Goal: Task Accomplishment & Management: Understand process/instructions

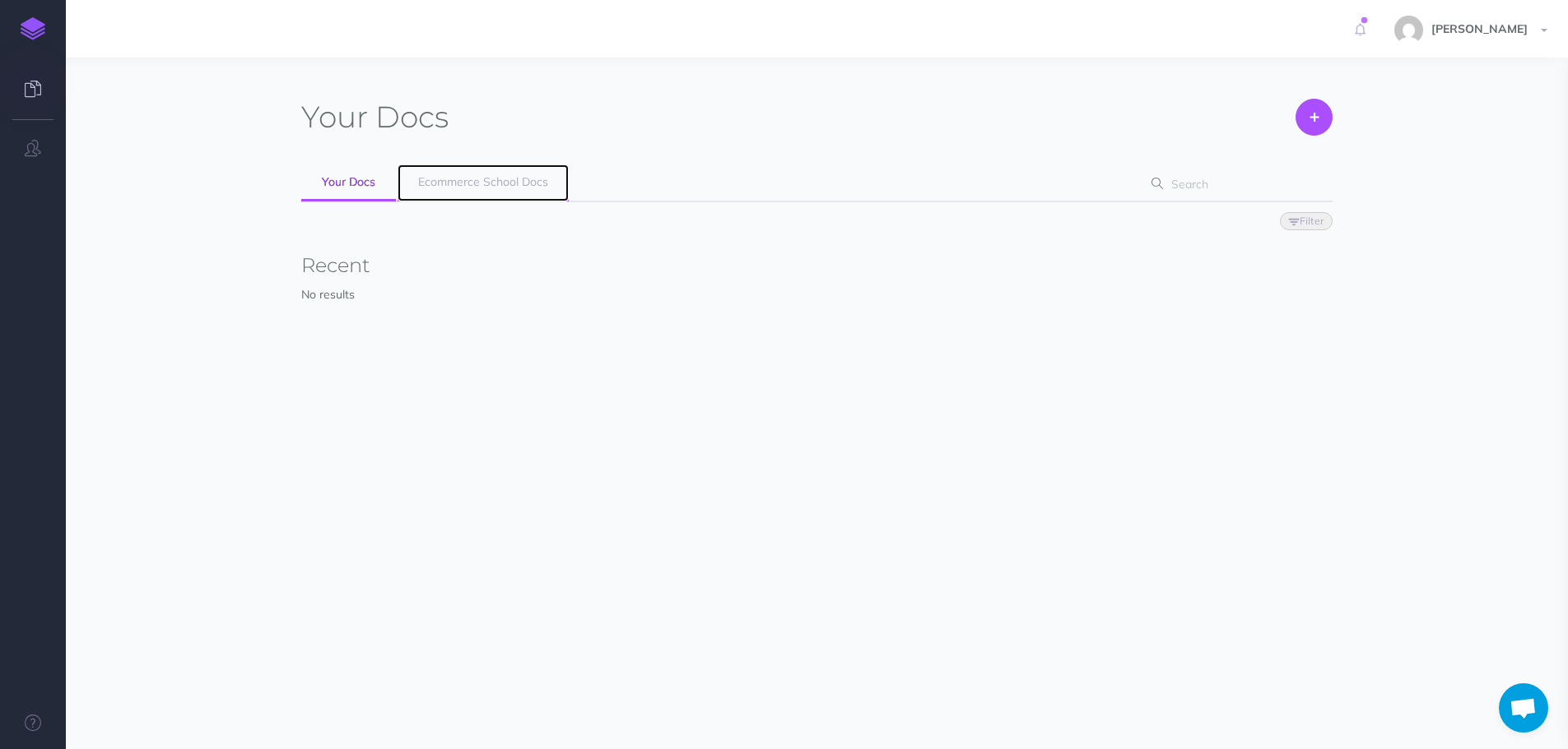
click at [527, 180] on span "Ecommerce School Docs" at bounding box center [483, 182] width 130 height 15
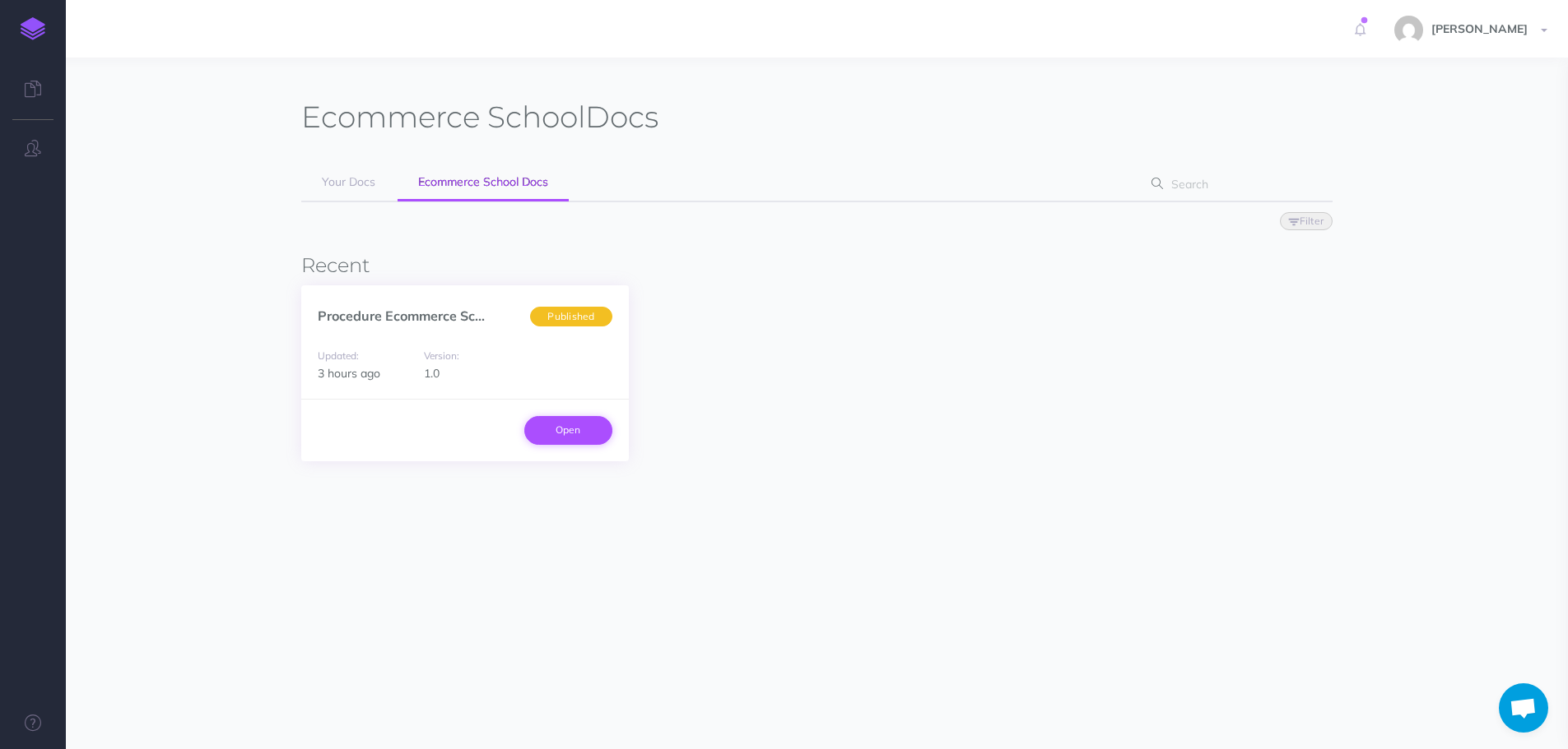
click at [567, 435] on link "Open" at bounding box center [567, 430] width 88 height 28
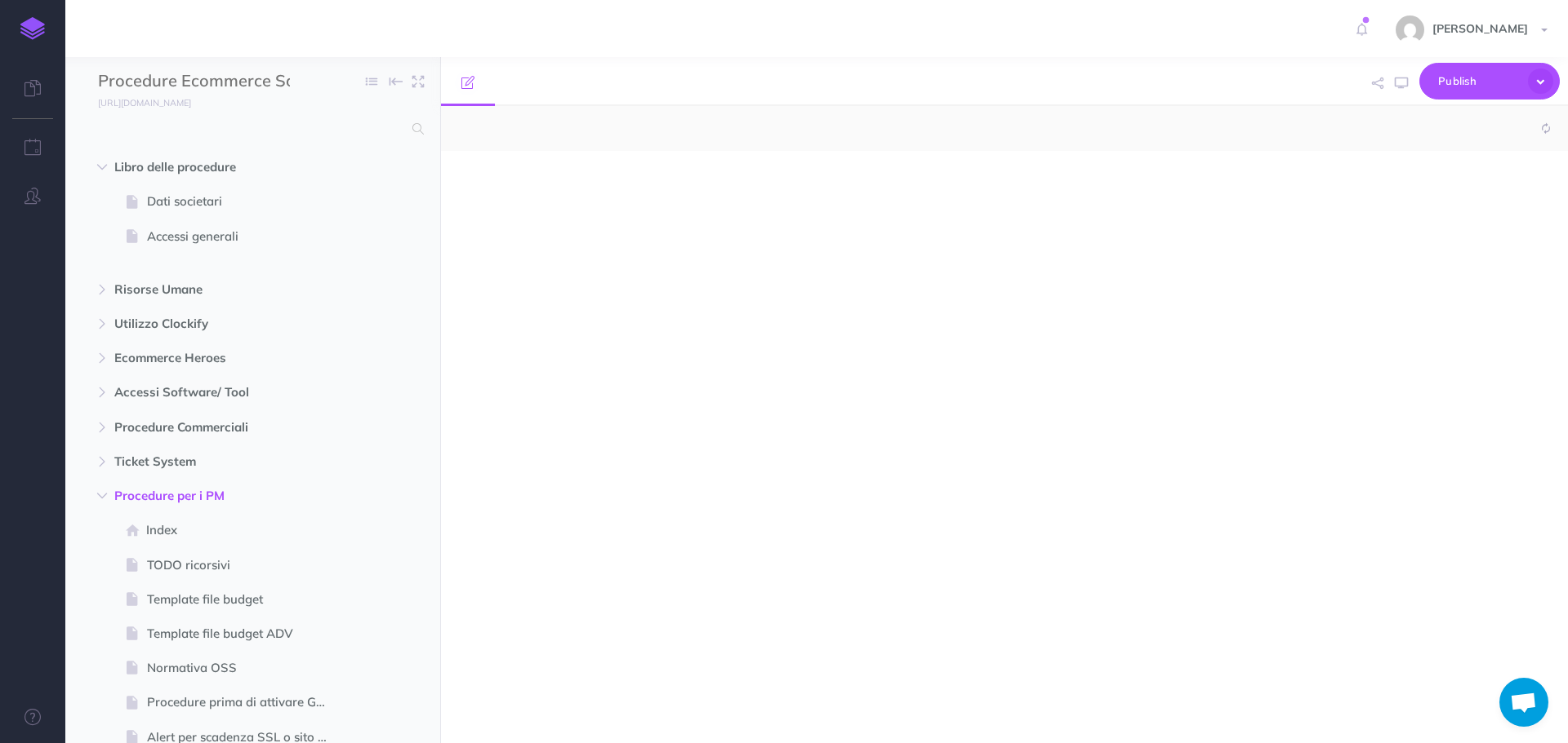
select select "null"
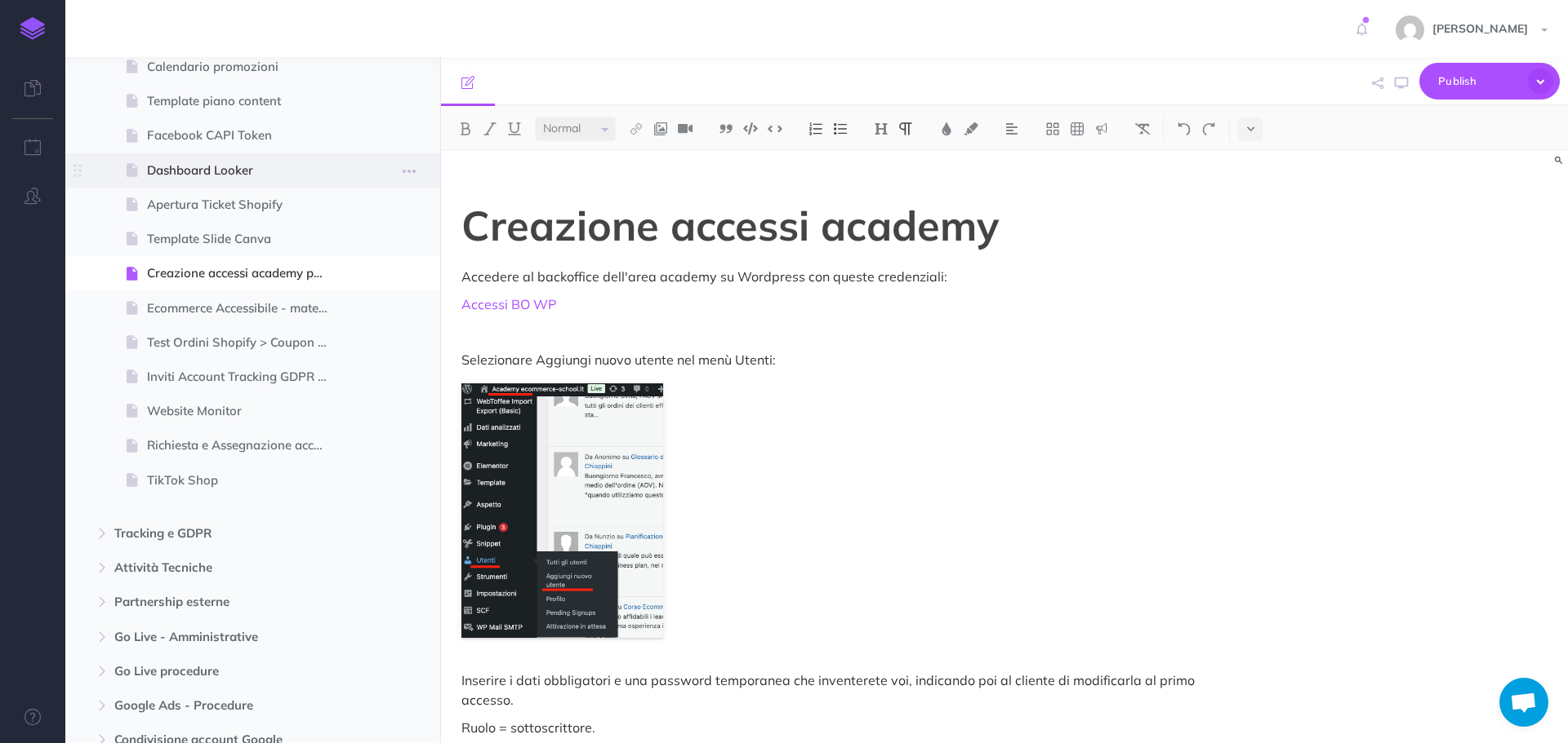
scroll to position [1143, 0]
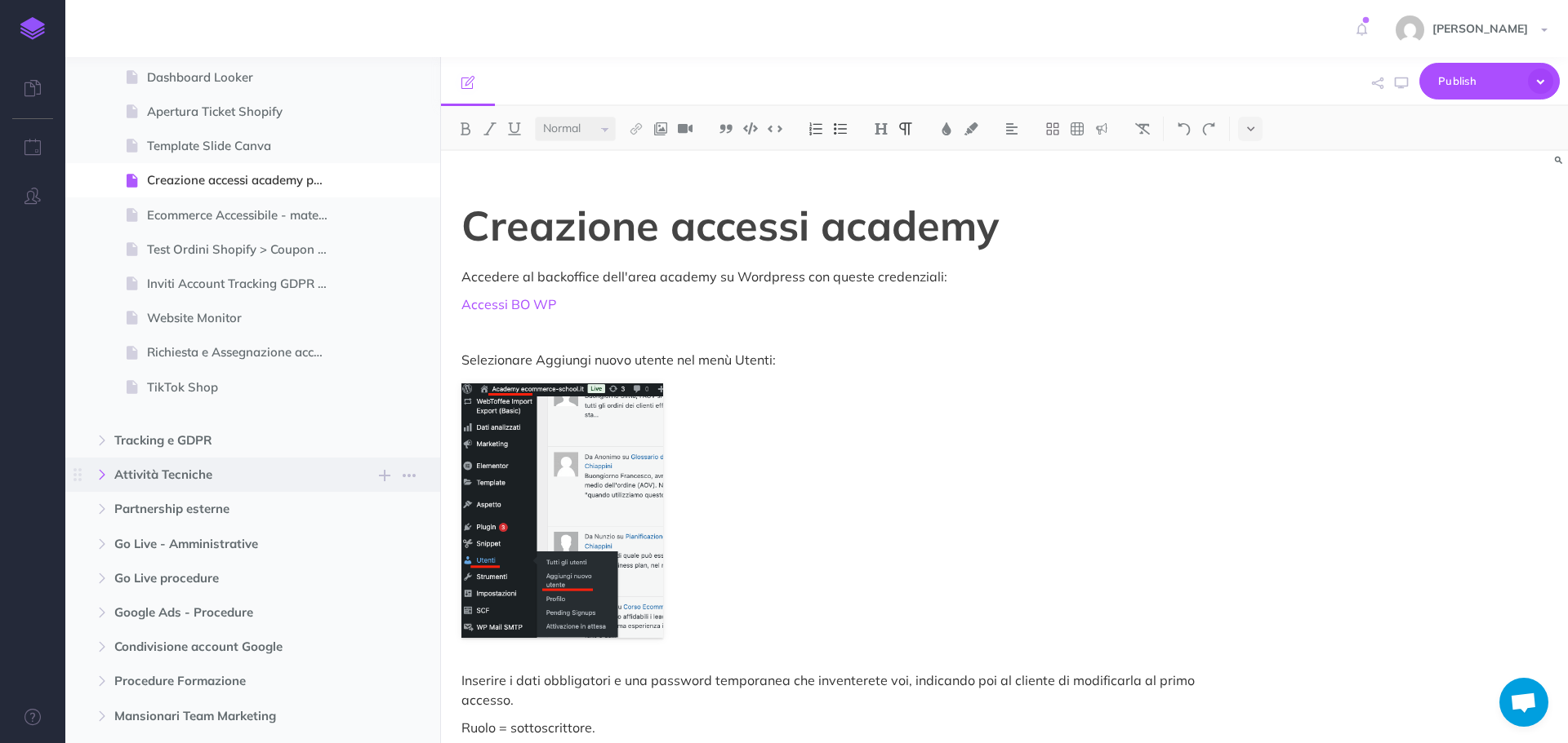
click at [104, 474] on icon "button" at bounding box center [101, 474] width 10 height 10
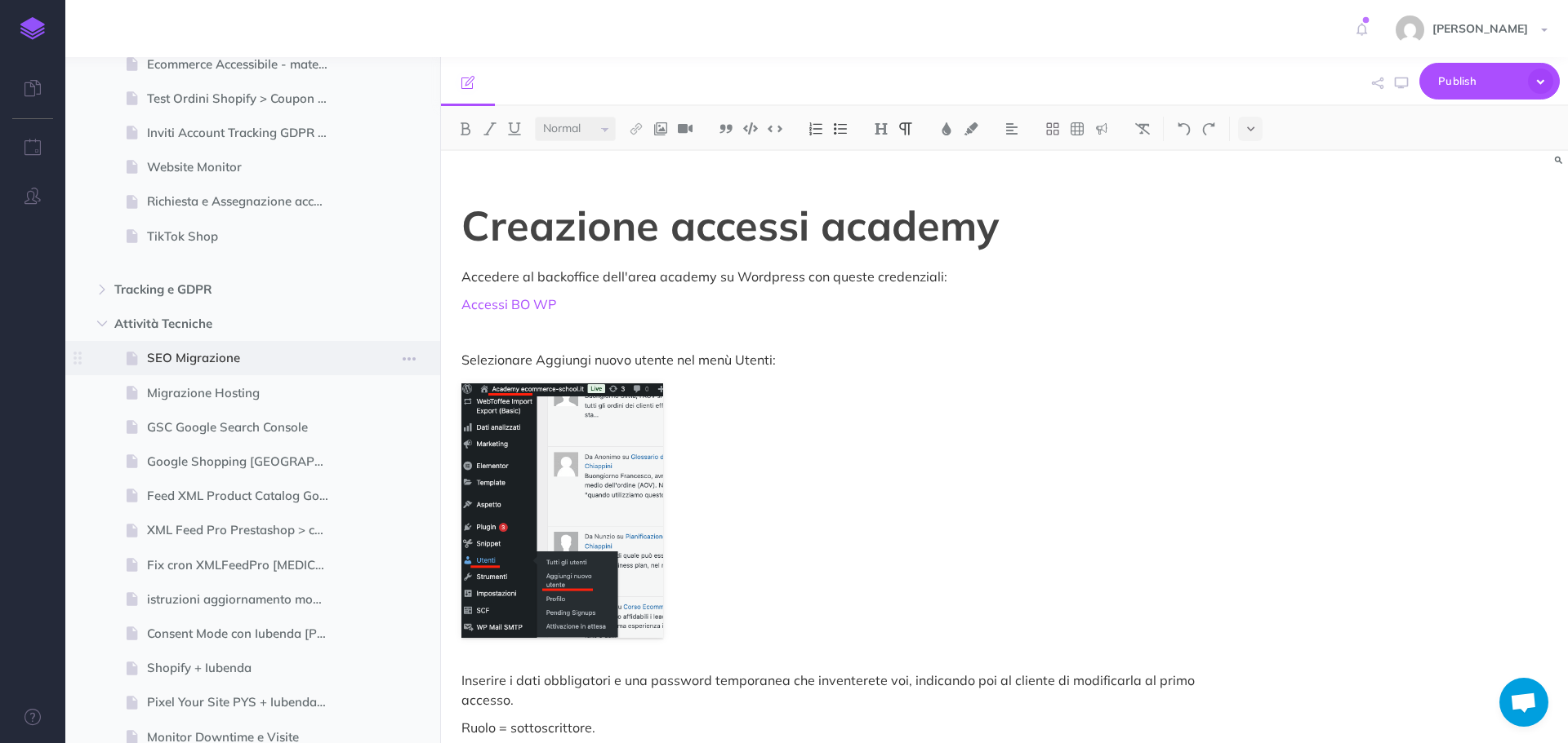
scroll to position [1306, 0]
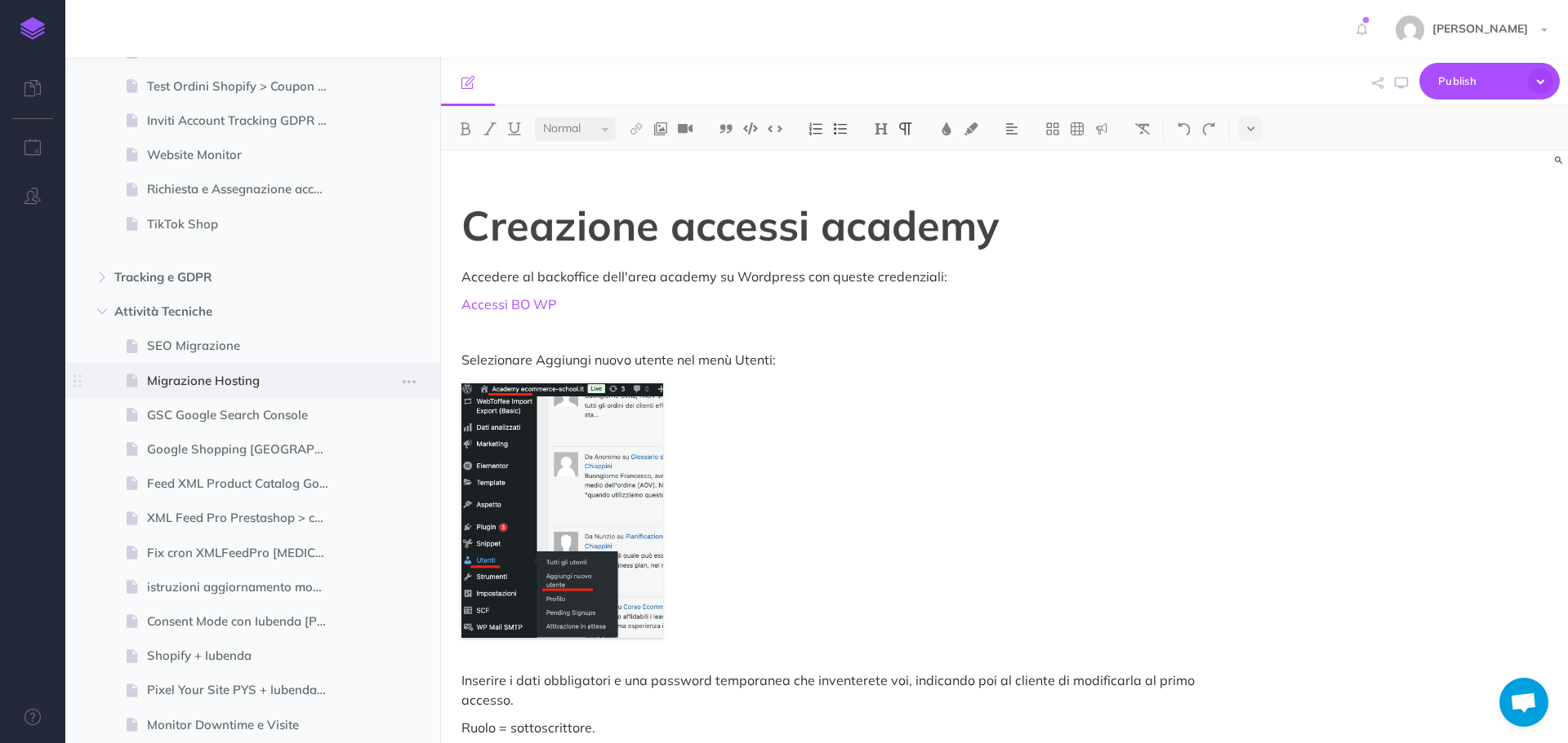
click at [209, 383] on span "Migrazione Hosting" at bounding box center [245, 381] width 196 height 19
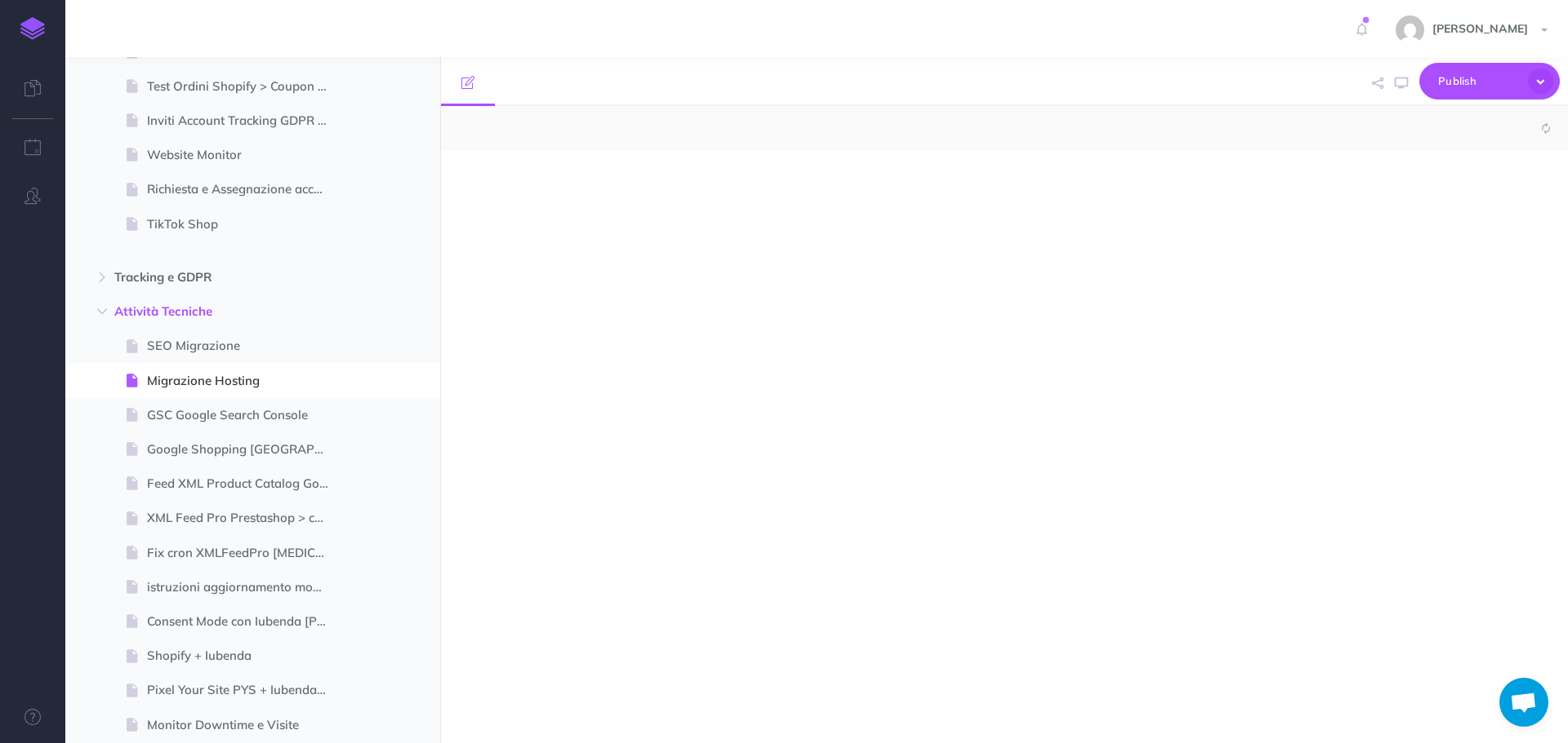
select select "null"
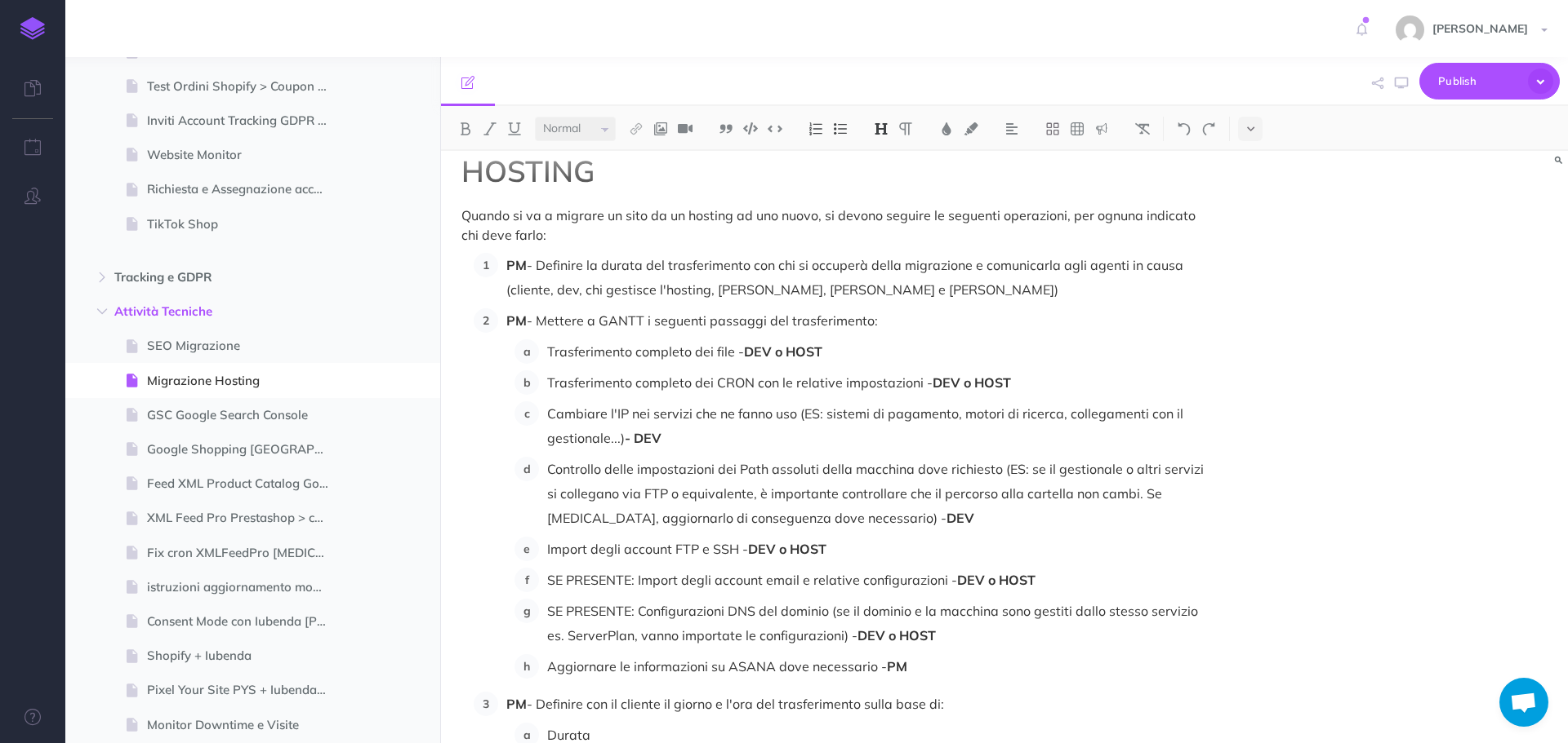
scroll to position [82, 0]
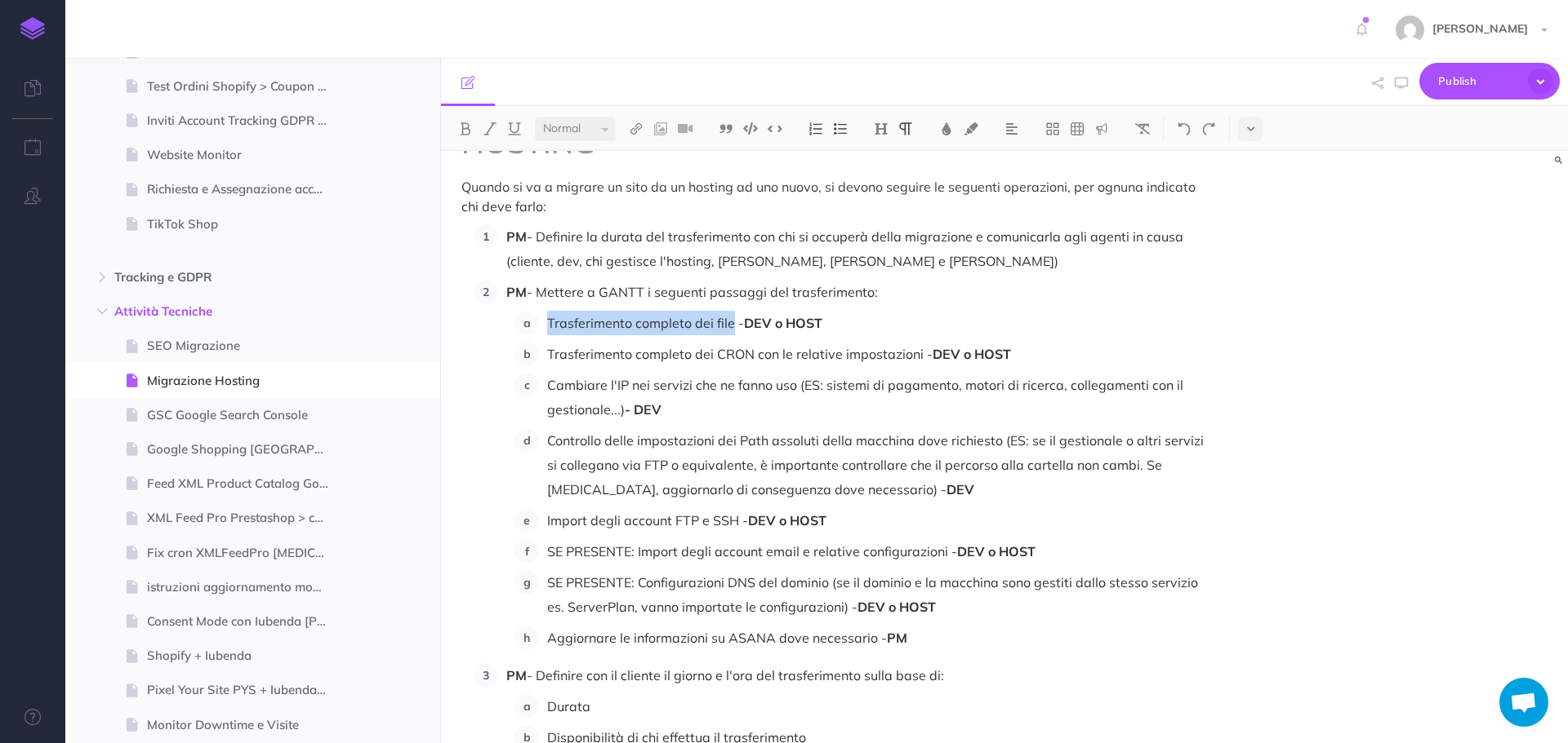
drag, startPoint x: 550, startPoint y: 320, endPoint x: 729, endPoint y: 327, distance: 179.1
click at [729, 327] on p "Trasferimento completo dei file - DEV o HOST" at bounding box center [878, 323] width 662 height 25
copy p "Trasferimento completo dei file"
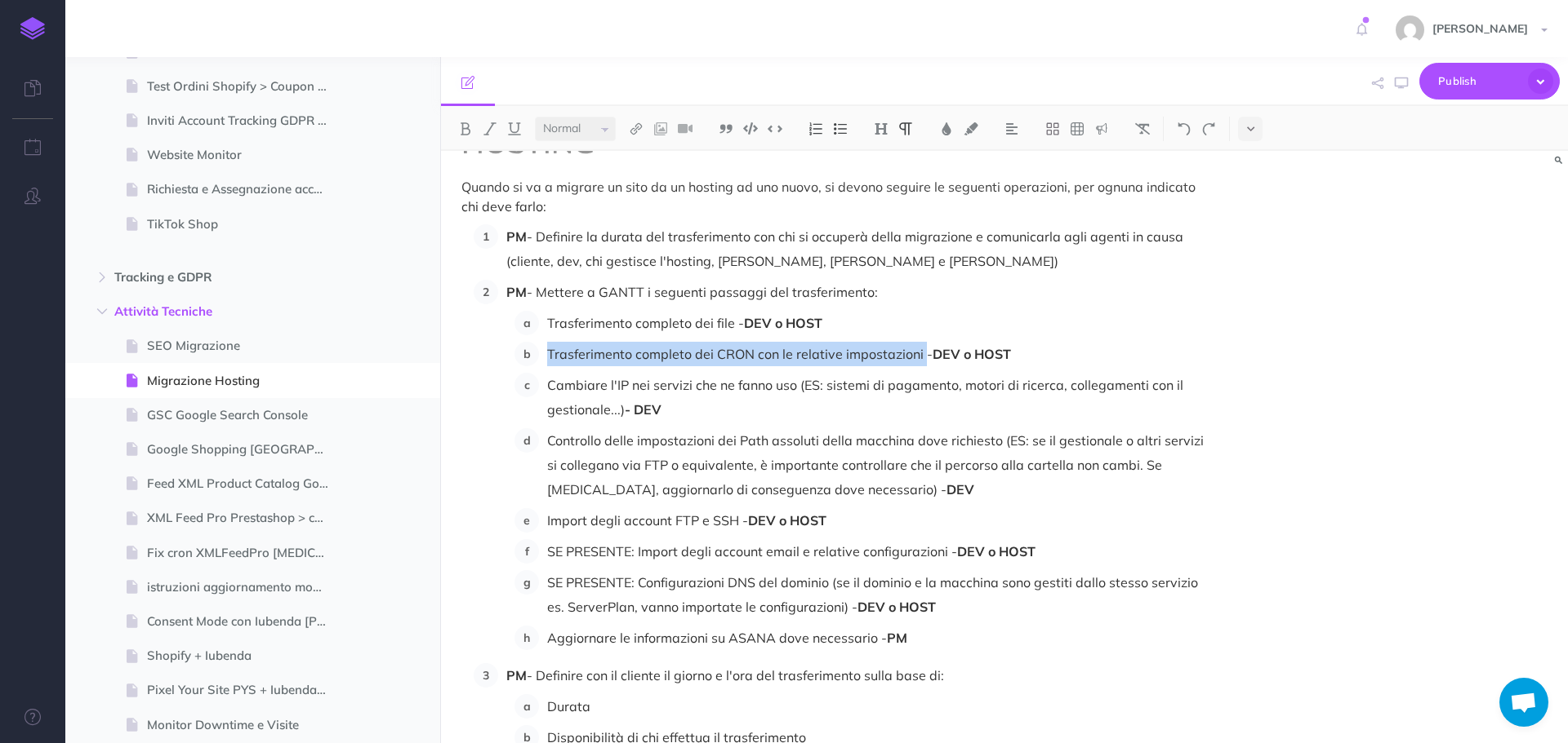
drag, startPoint x: 549, startPoint y: 347, endPoint x: 921, endPoint y: 353, distance: 372.0
click at [921, 353] on p "Trasferimento completo dei CRON con le relative impostazioni - DEV o HOST" at bounding box center [878, 354] width 662 height 25
copy p "Trasferimento completo dei CRON con le relative impostazioni"
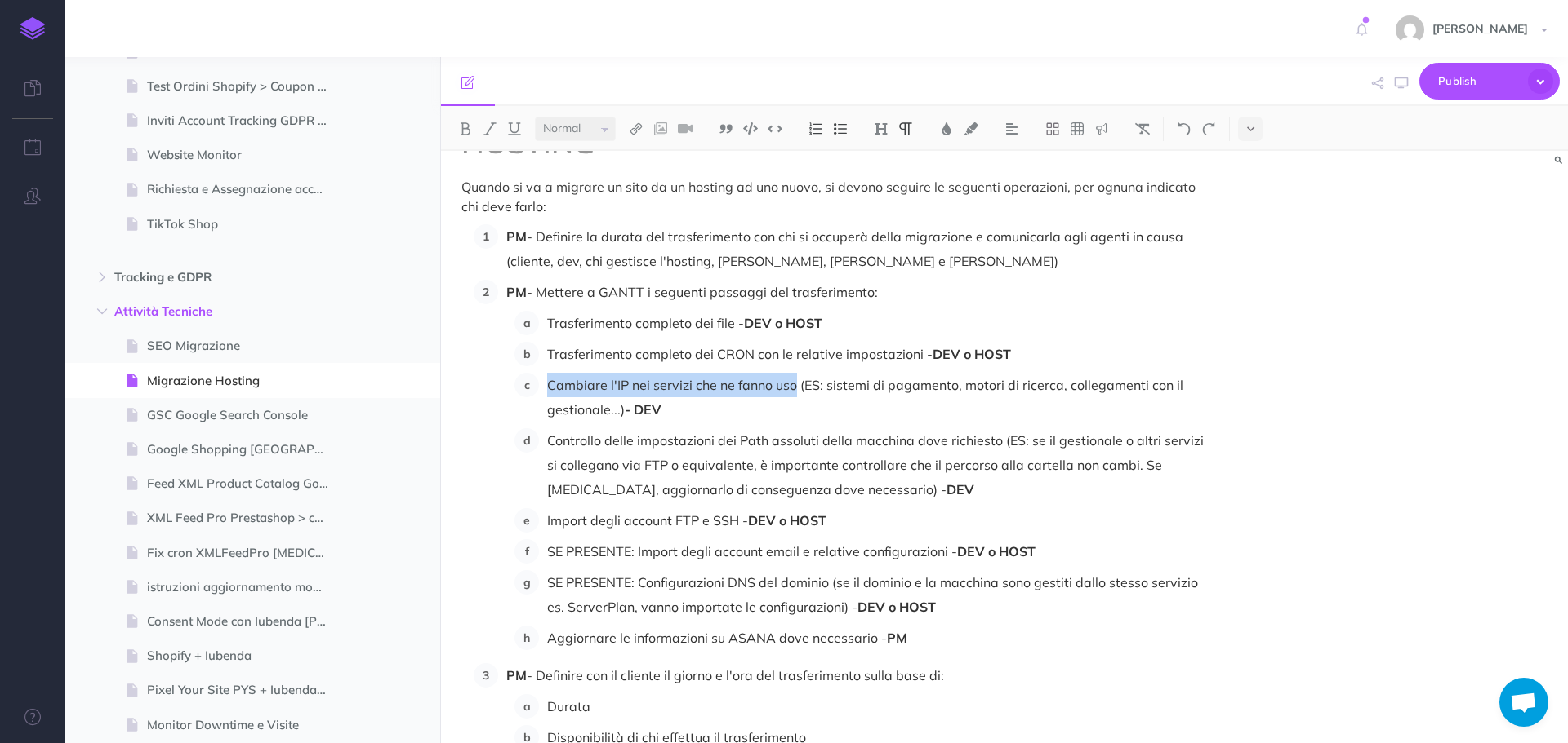
drag, startPoint x: 547, startPoint y: 386, endPoint x: 796, endPoint y: 385, distance: 249.0
click at [796, 385] on p "Cambiare l'IP nei servizi che ne fanno uso (ES: sistemi di pagamento, motori di…" at bounding box center [878, 398] width 662 height 49
copy p "Cambiare l'IP nei servizi che ne fanno uso"
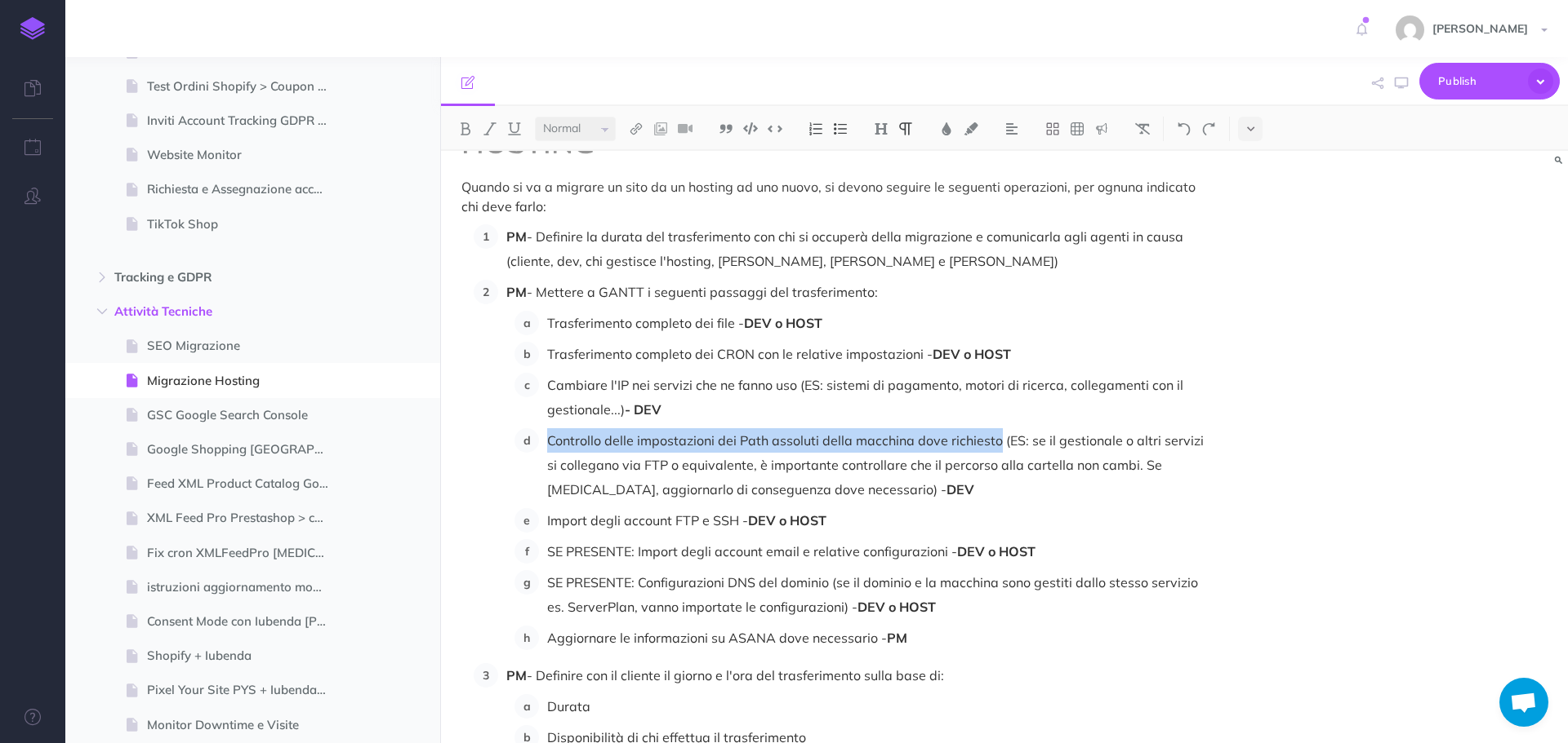
drag, startPoint x: 548, startPoint y: 439, endPoint x: 995, endPoint y: 439, distance: 447.0
click at [995, 439] on p "Controllo delle impostazioni dei Path assoluti della macchina dove richiesto (E…" at bounding box center [878, 465] width 662 height 73
copy p "Controllo delle impostazioni dei Path assoluti della macchina dove richiesto"
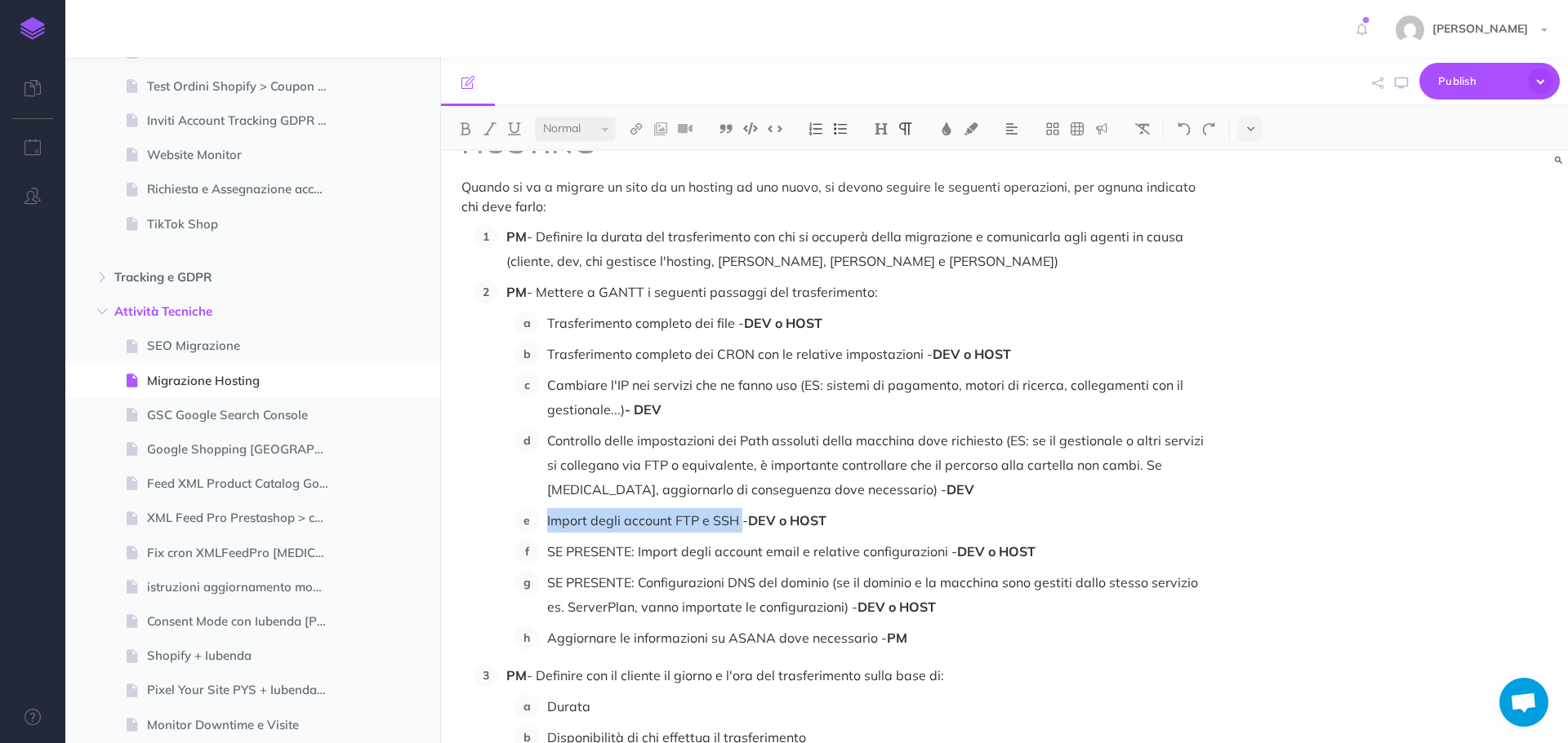
drag, startPoint x: 544, startPoint y: 518, endPoint x: 741, endPoint y: 516, distance: 197.0
click at [741, 516] on li "Import degli account FTP e SSH - DEV o HOST" at bounding box center [874, 520] width 670 height 25
copy p "Import degli account FTP e SSH"
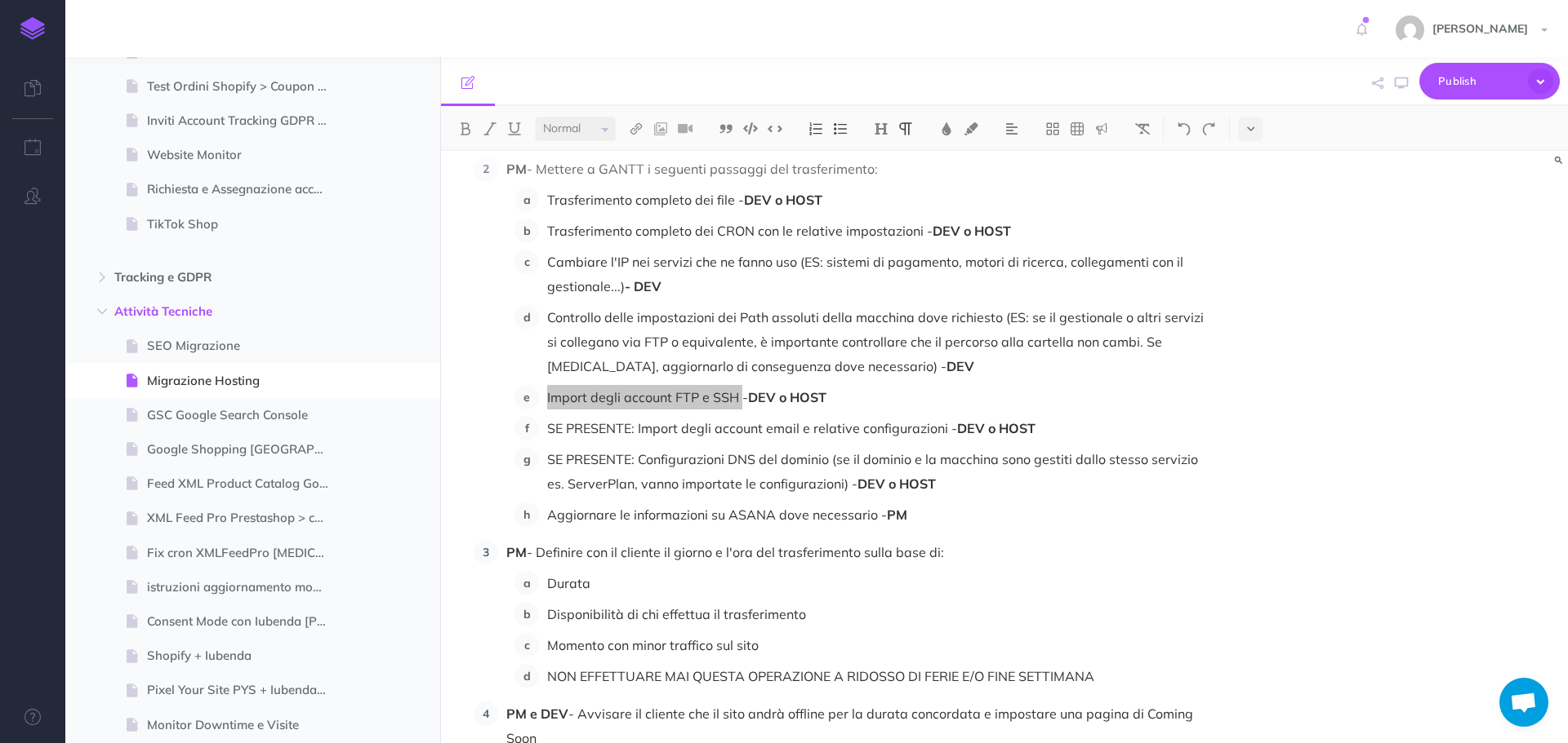
scroll to position [245, 0]
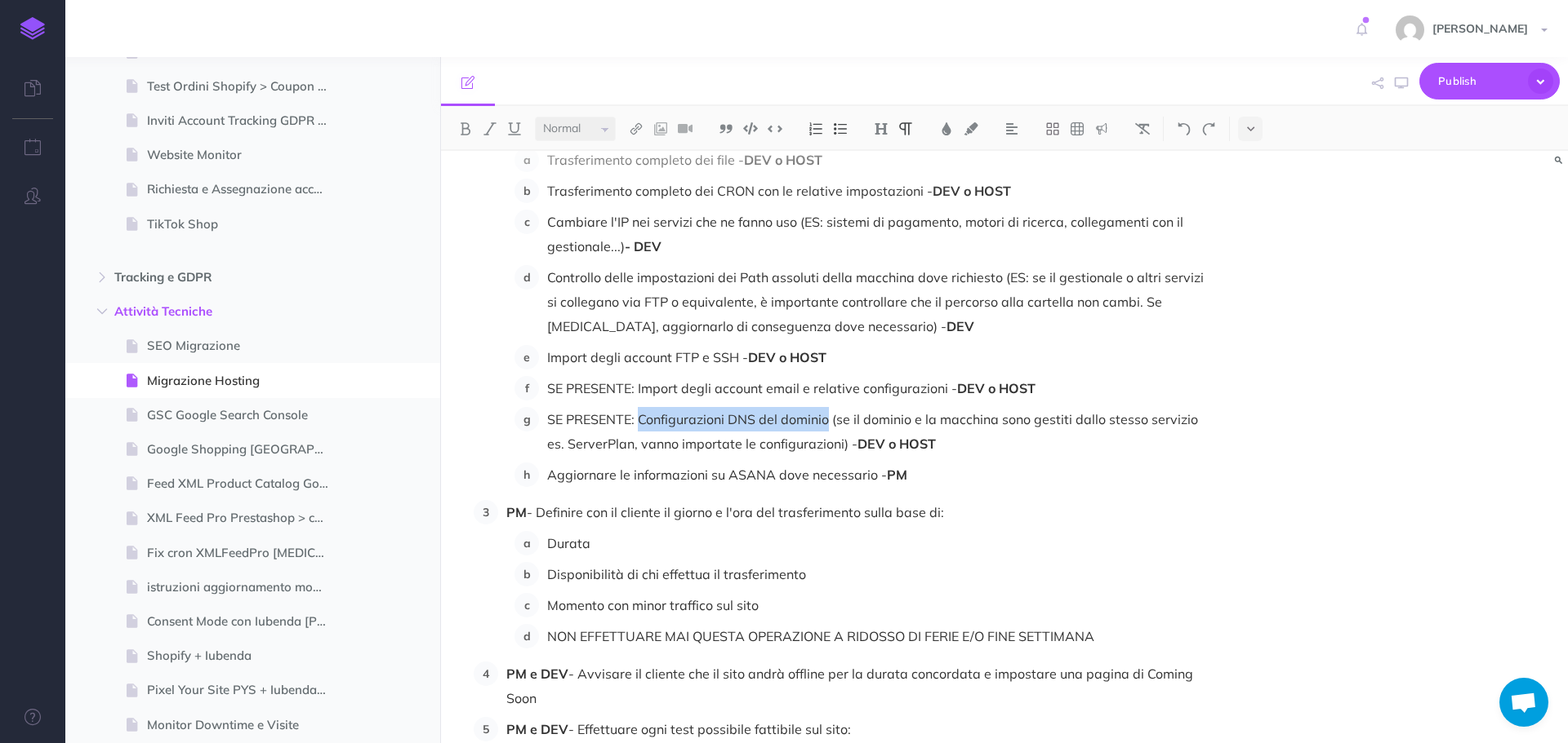
drag, startPoint x: 640, startPoint y: 417, endPoint x: 831, endPoint y: 416, distance: 191.0
click at [831, 416] on p "SE PRESENTE: Configurazioni DNS del dominio (se il dominio e la macchina sono g…" at bounding box center [878, 432] width 662 height 49
copy p "Configurazioni DNS del dominio"
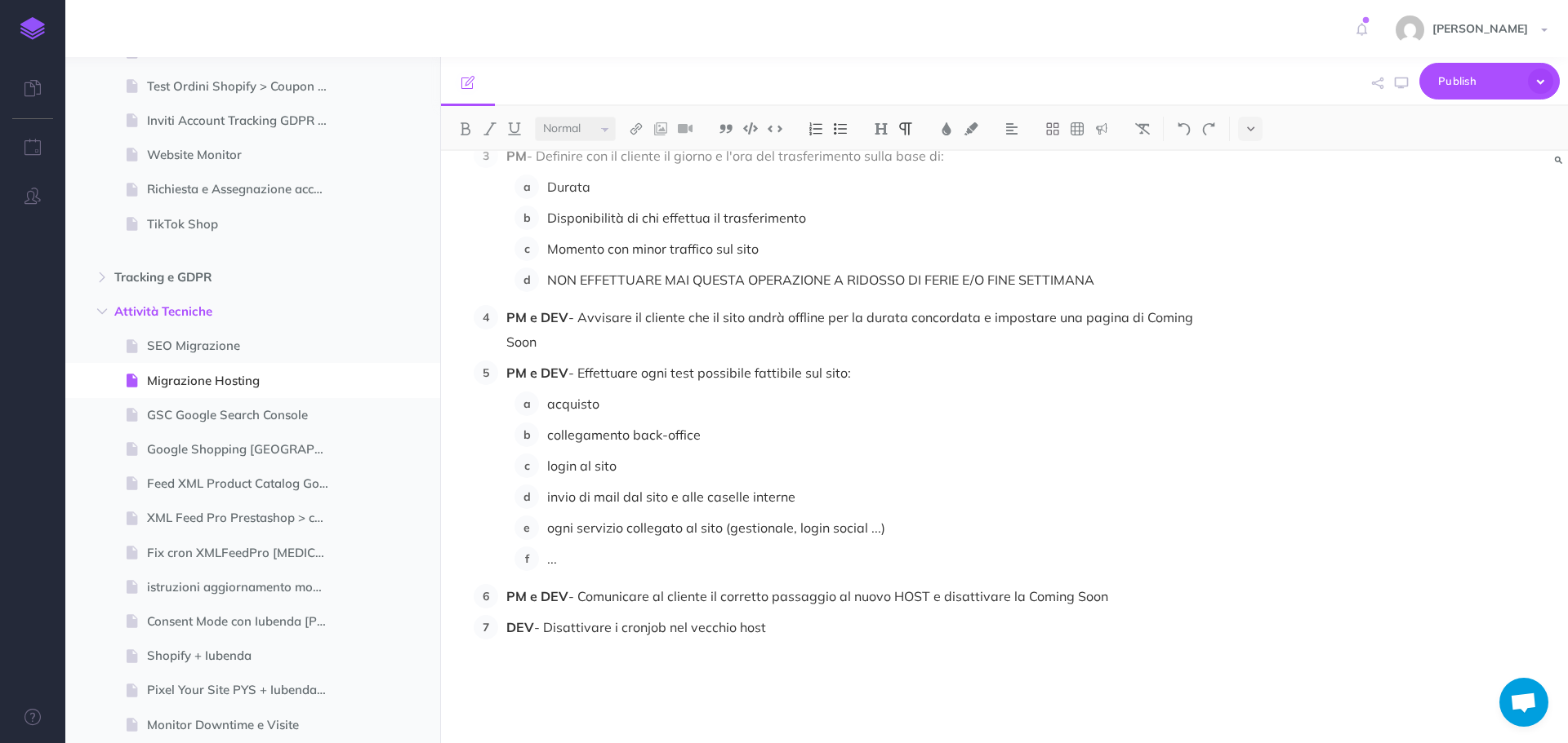
scroll to position [622, 0]
